Goal: Transaction & Acquisition: Book appointment/travel/reservation

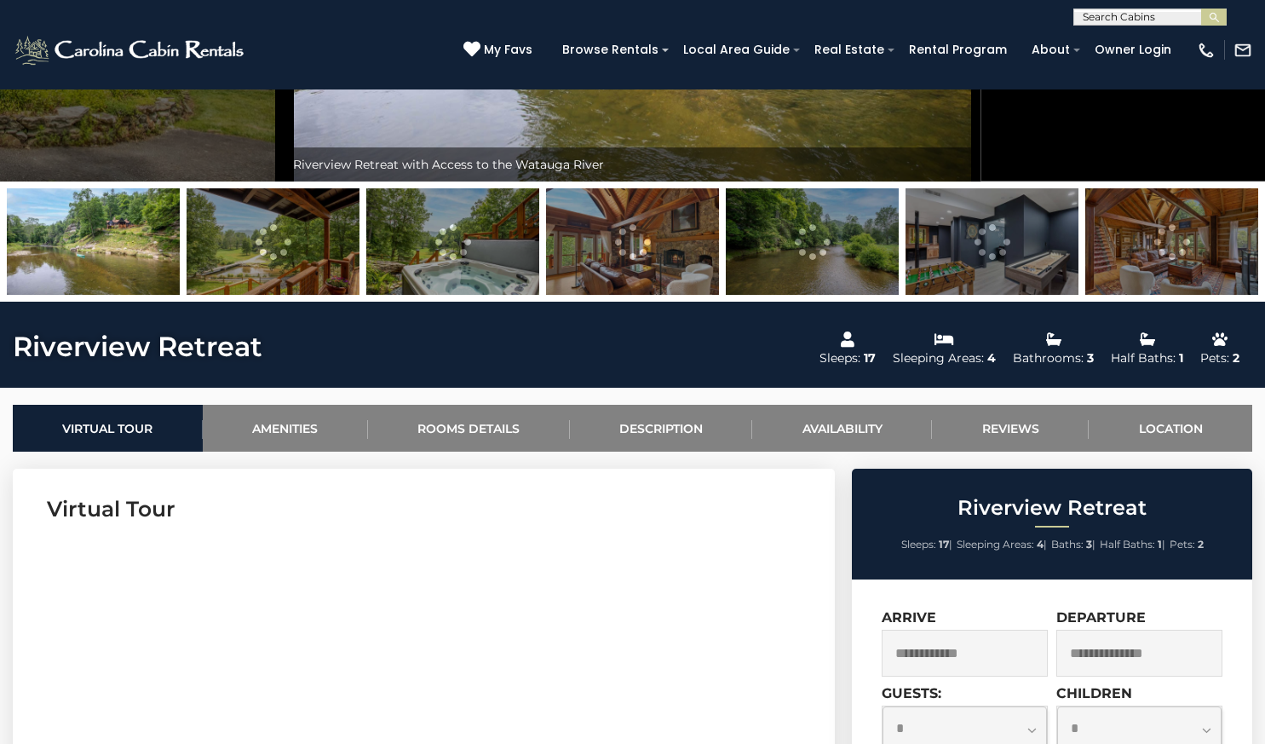
scroll to position [700, 0]
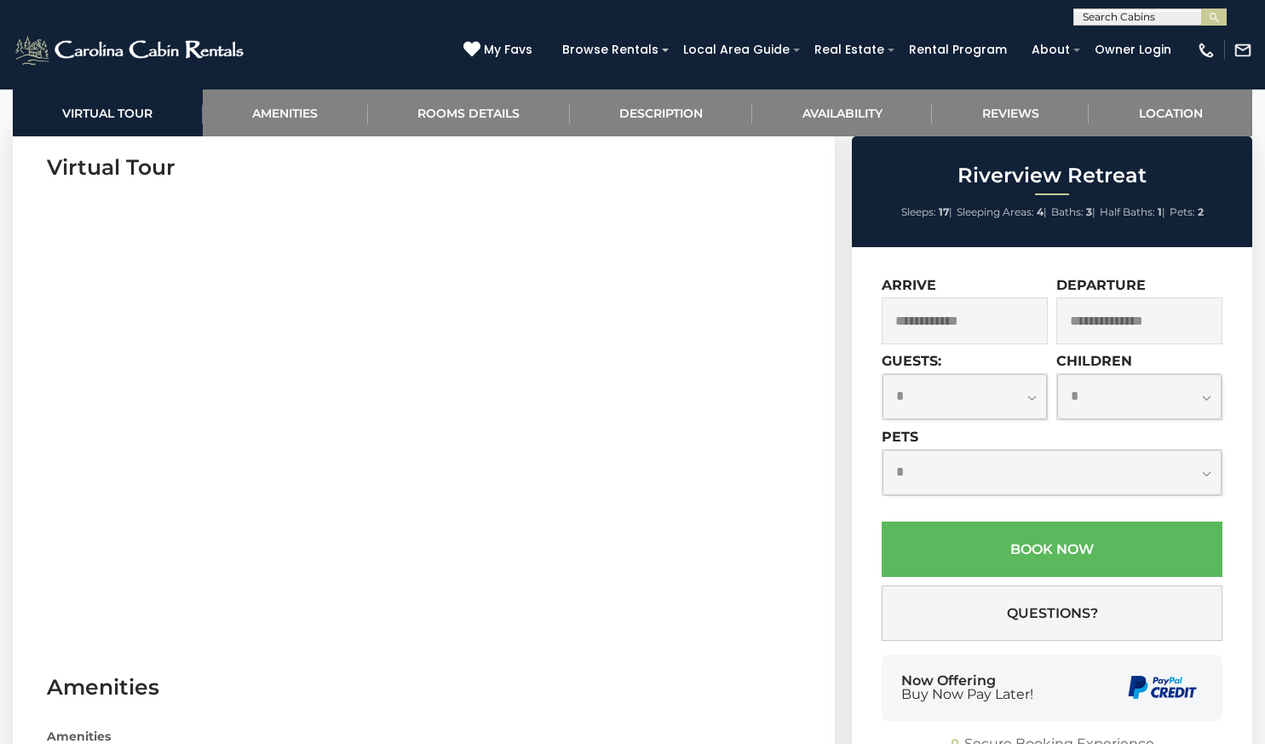
click at [964, 302] on input "text" at bounding box center [965, 320] width 166 height 47
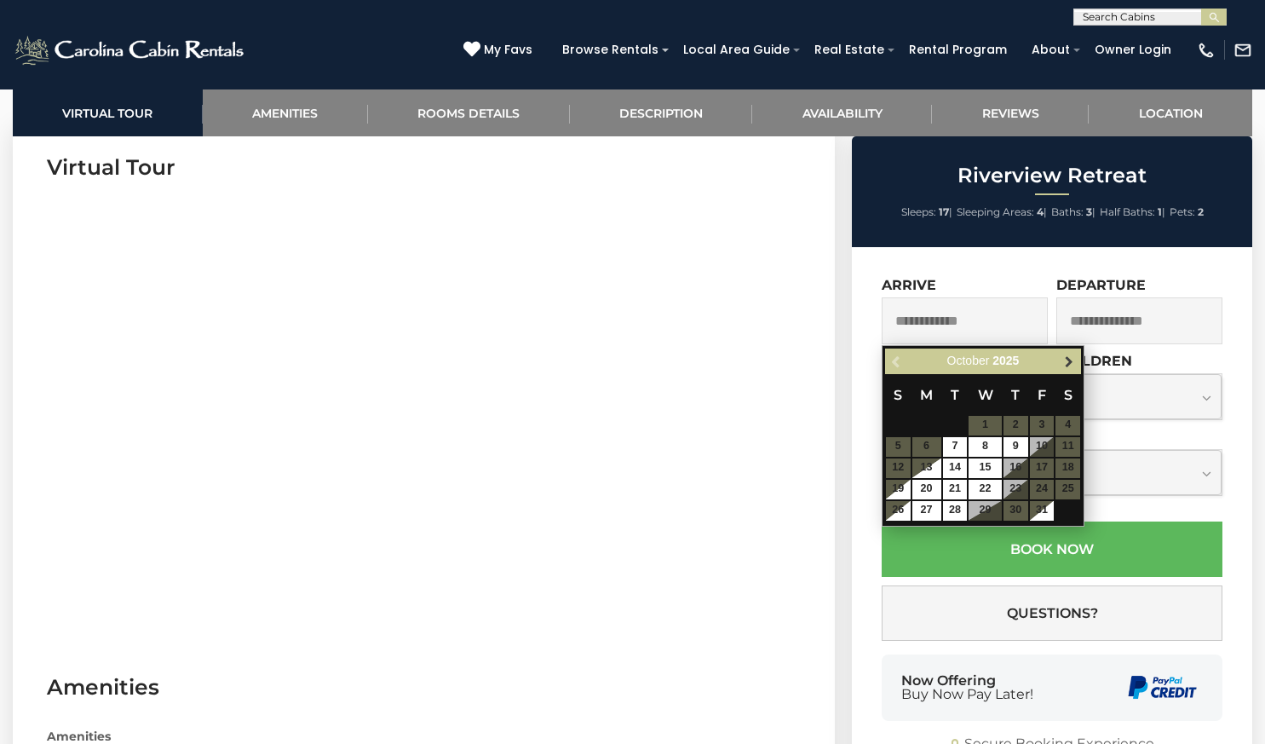
click at [1069, 362] on span "Next" at bounding box center [1069, 361] width 14 height 14
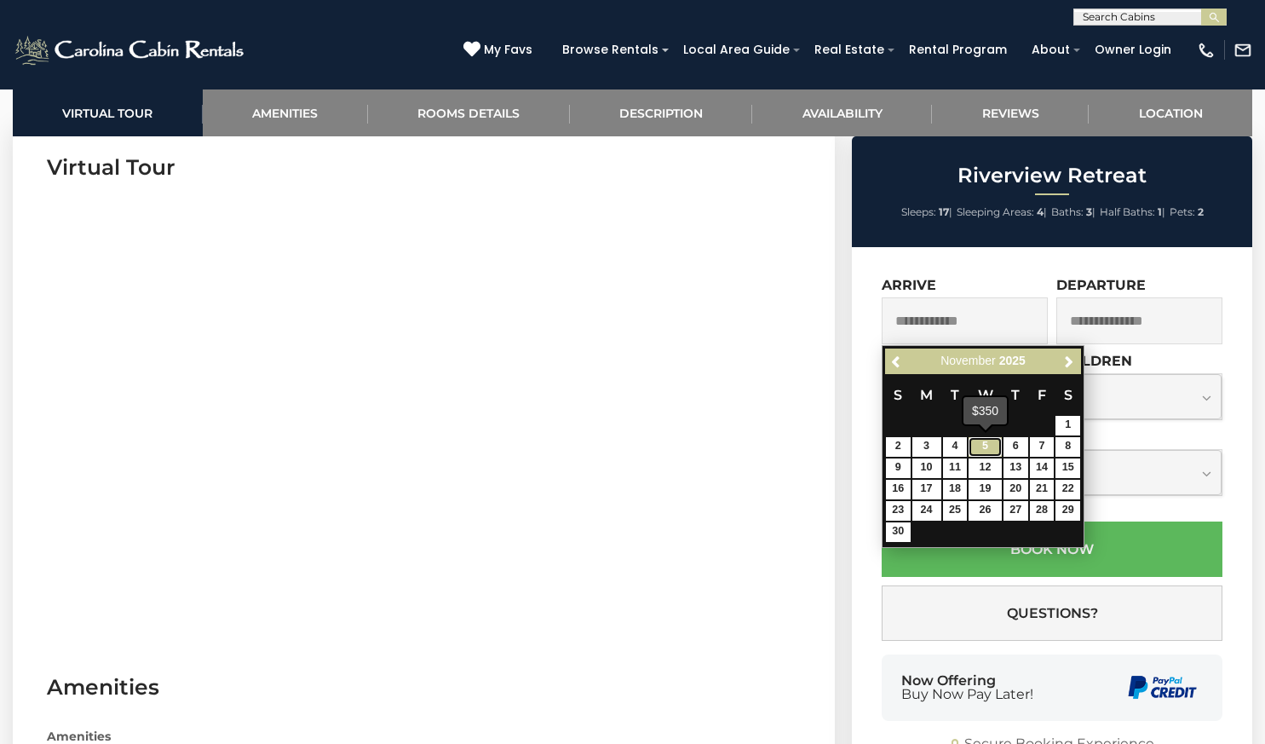
click at [987, 451] on link "5" at bounding box center [985, 447] width 32 height 20
type input "**********"
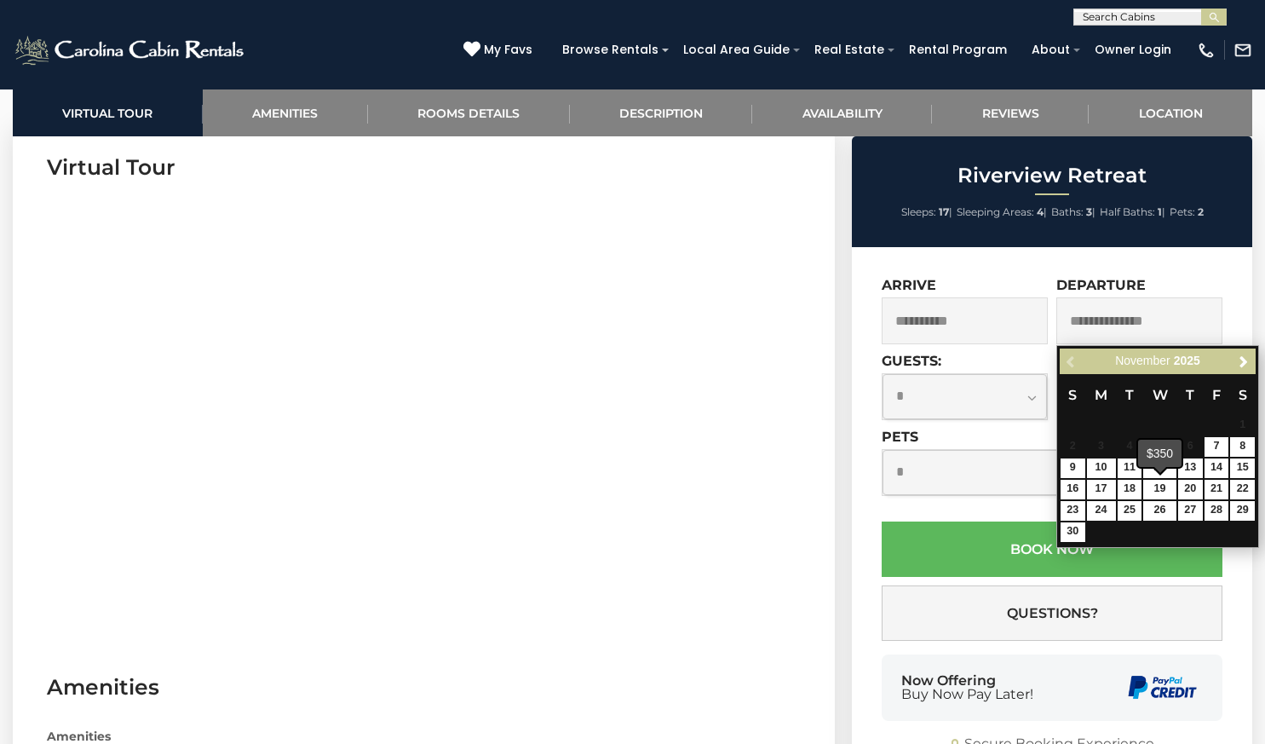
click at [1163, 470] on span at bounding box center [1161, 469] width 14 height 7
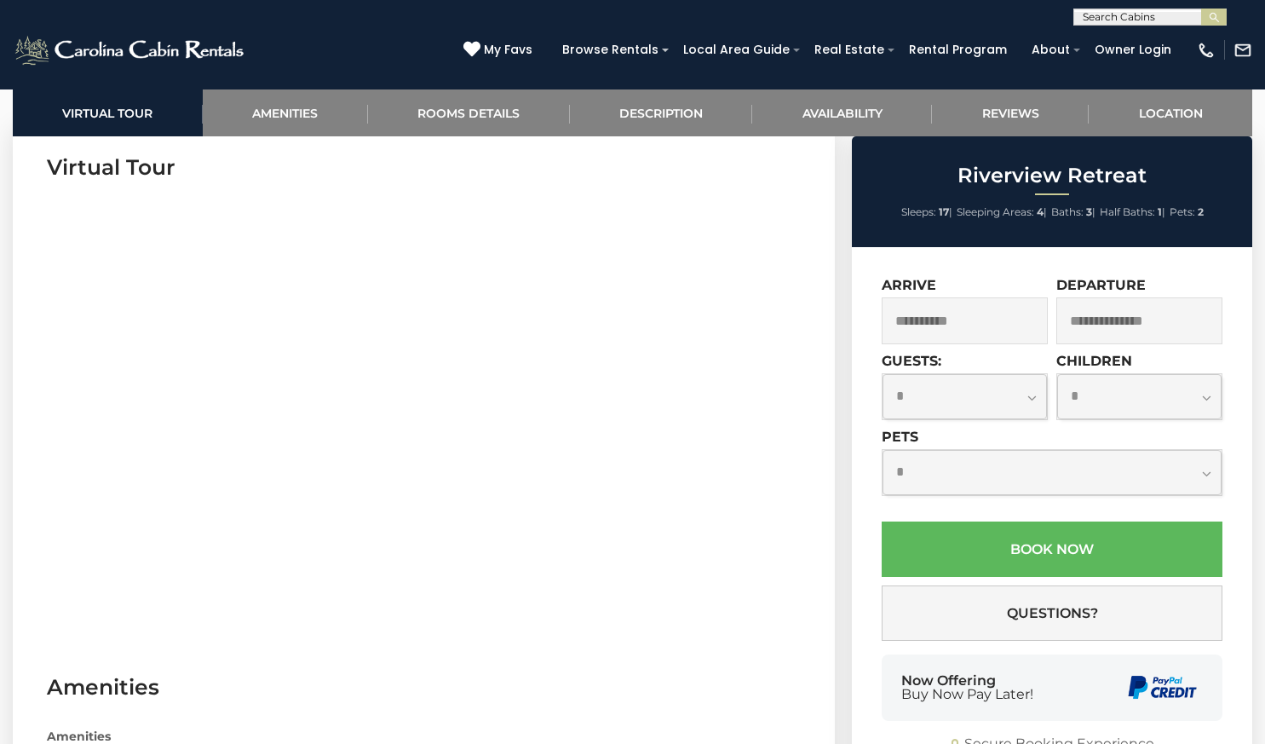
click at [1160, 330] on input "text" at bounding box center [1139, 320] width 166 height 47
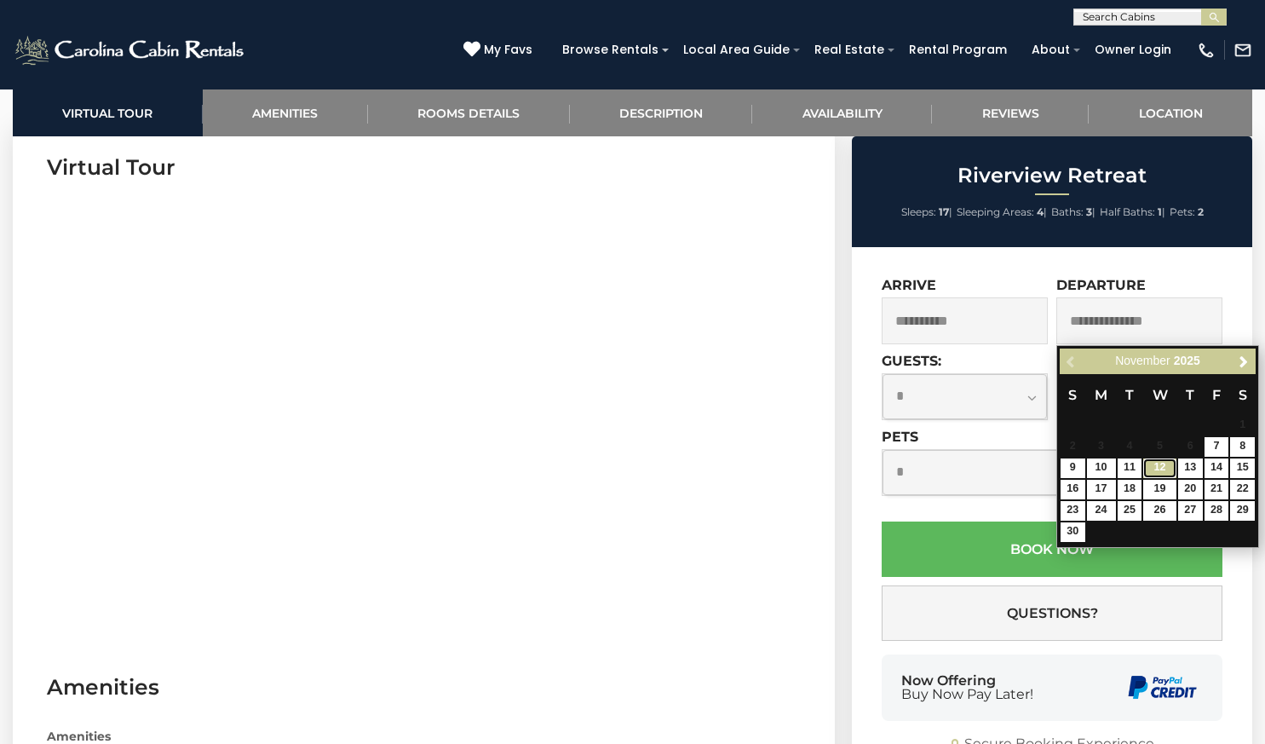
click at [1171, 466] on link "12" at bounding box center [1159, 468] width 32 height 20
type input "**********"
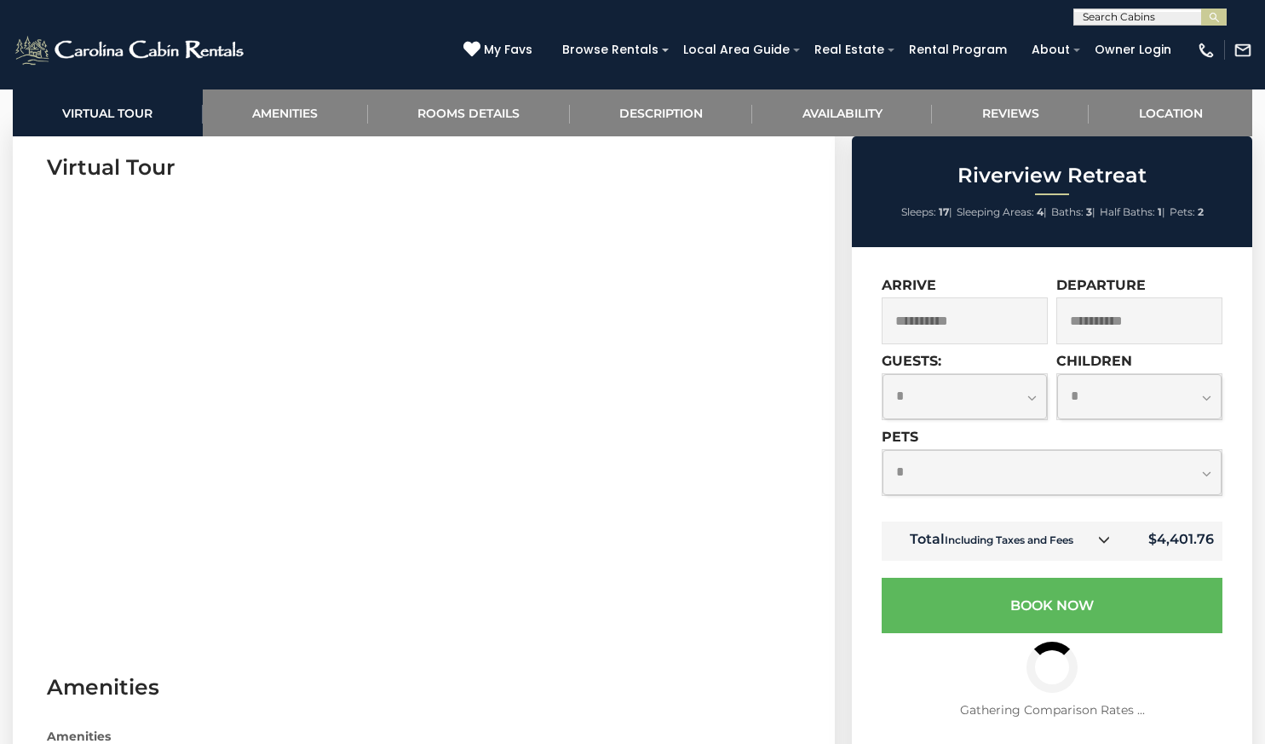
click at [1104, 543] on icon at bounding box center [1104, 539] width 12 height 12
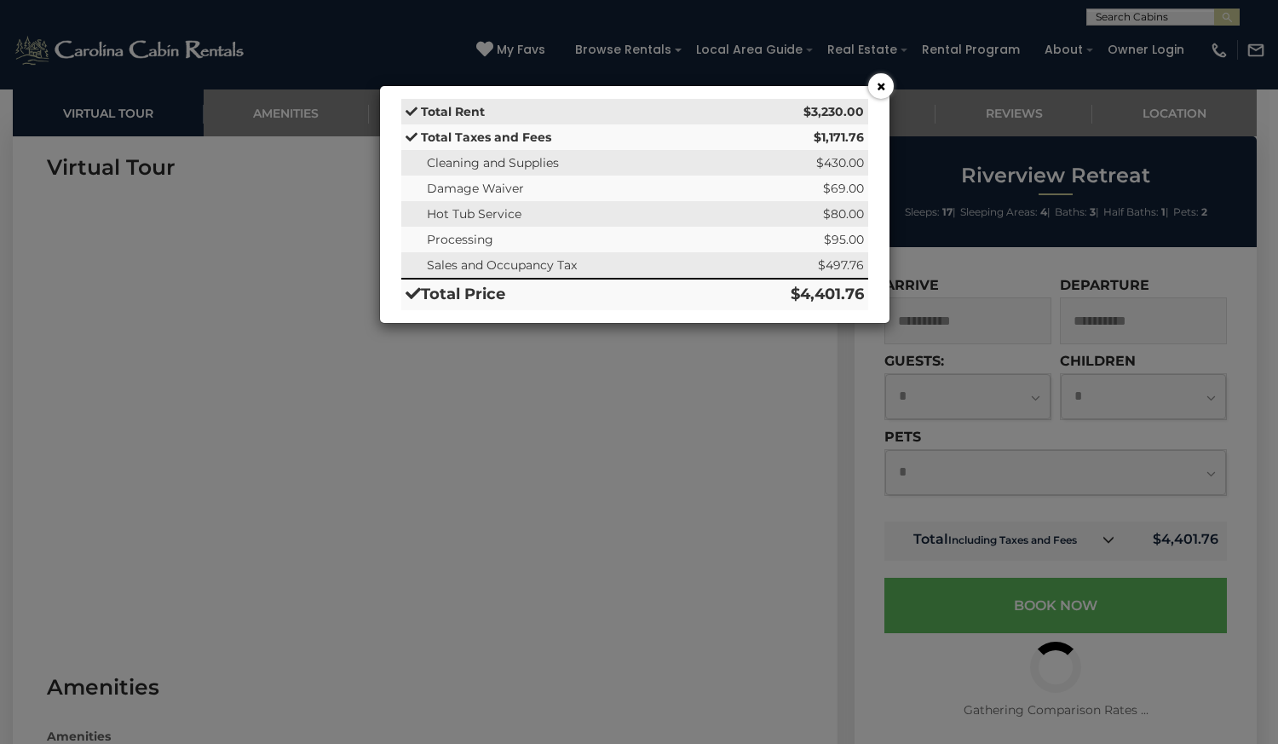
click at [883, 86] on button "×" at bounding box center [881, 86] width 26 height 26
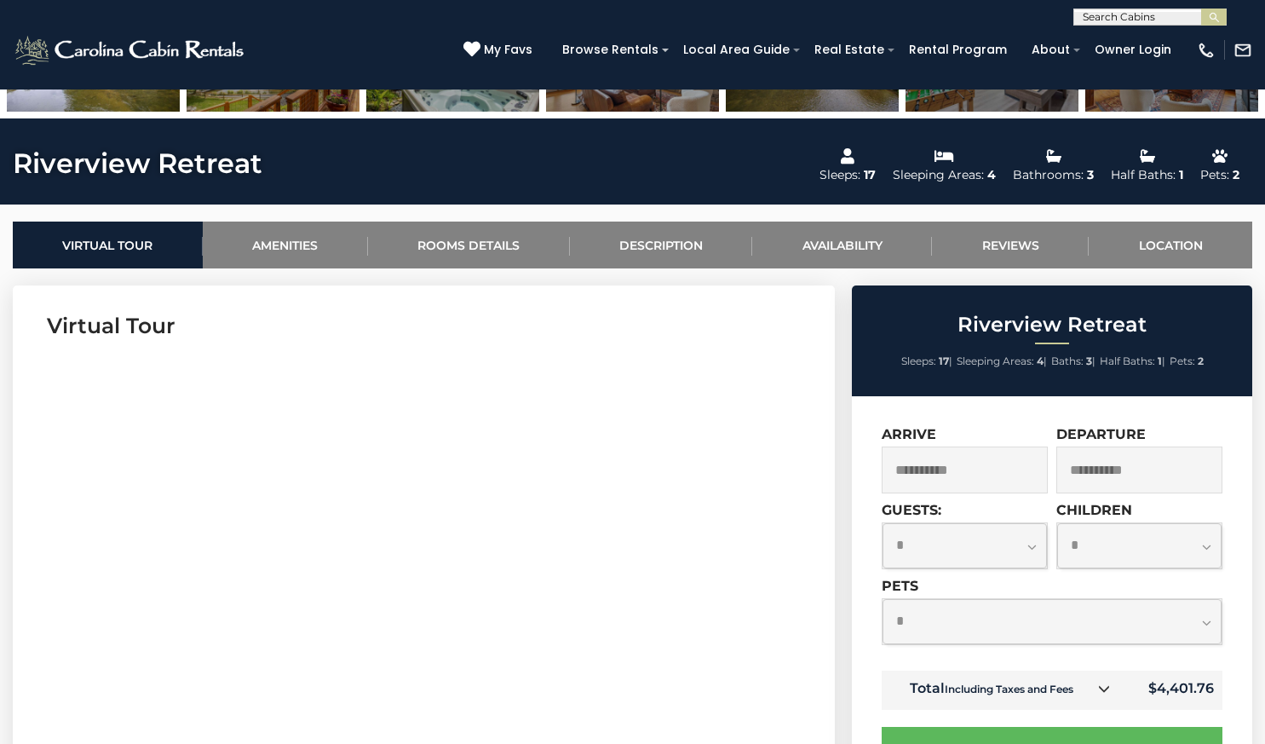
scroll to position [820, 0]
